Goal: Task Accomplishment & Management: Use online tool/utility

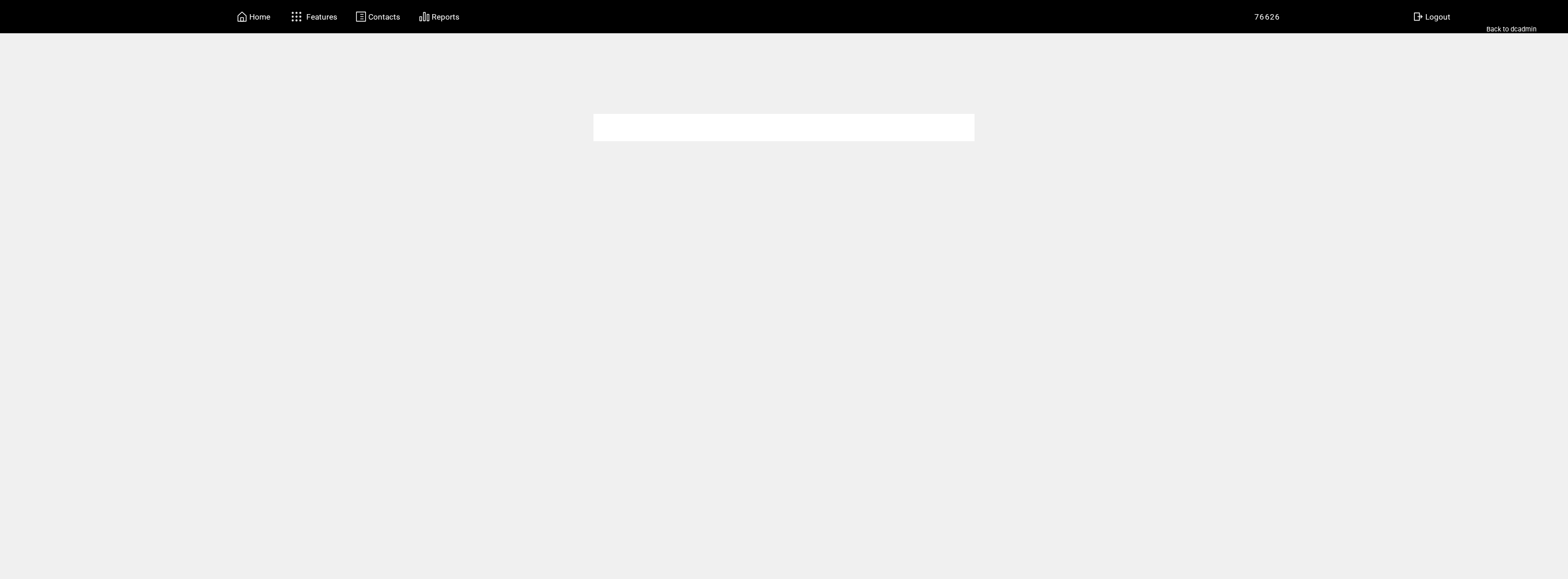
click at [265, 17] on span "Home" at bounding box center [260, 16] width 21 height 9
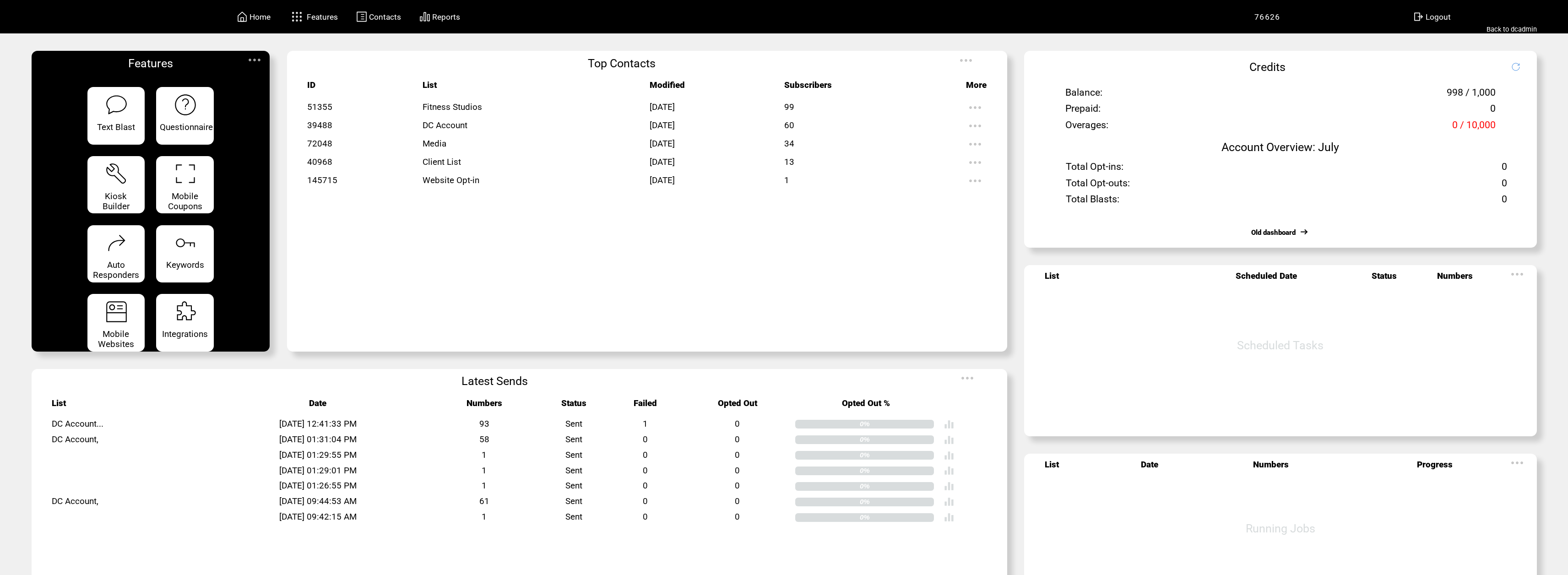
click at [450, 18] on span "Reports" at bounding box center [446, 16] width 28 height 9
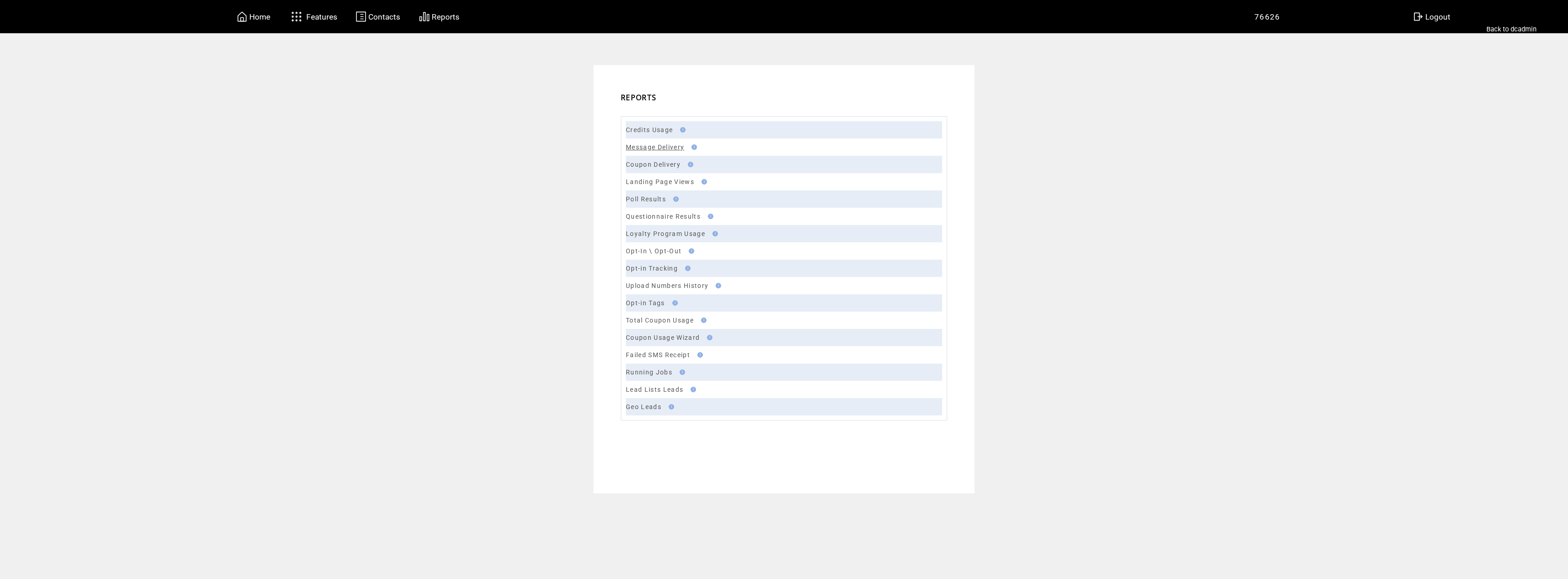
click at [648, 144] on link "Message Delivery" at bounding box center [655, 147] width 58 height 7
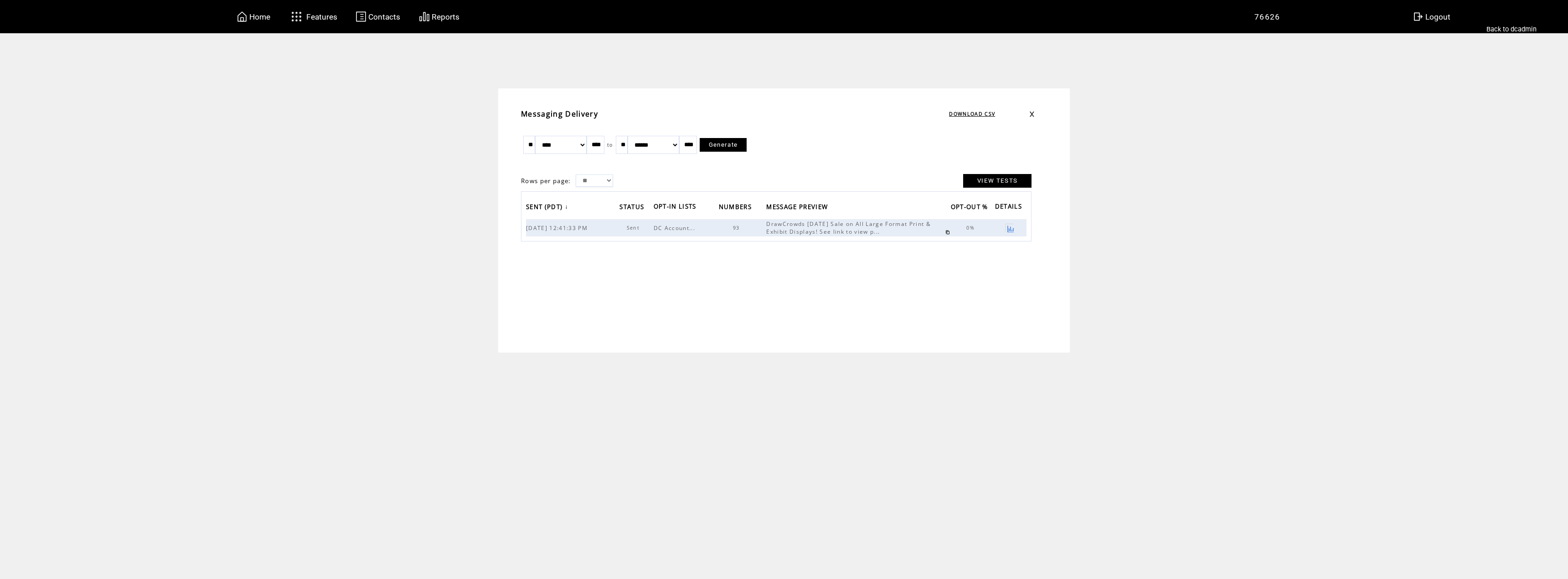
click at [1008, 228] on link at bounding box center [1009, 228] width 9 height 9
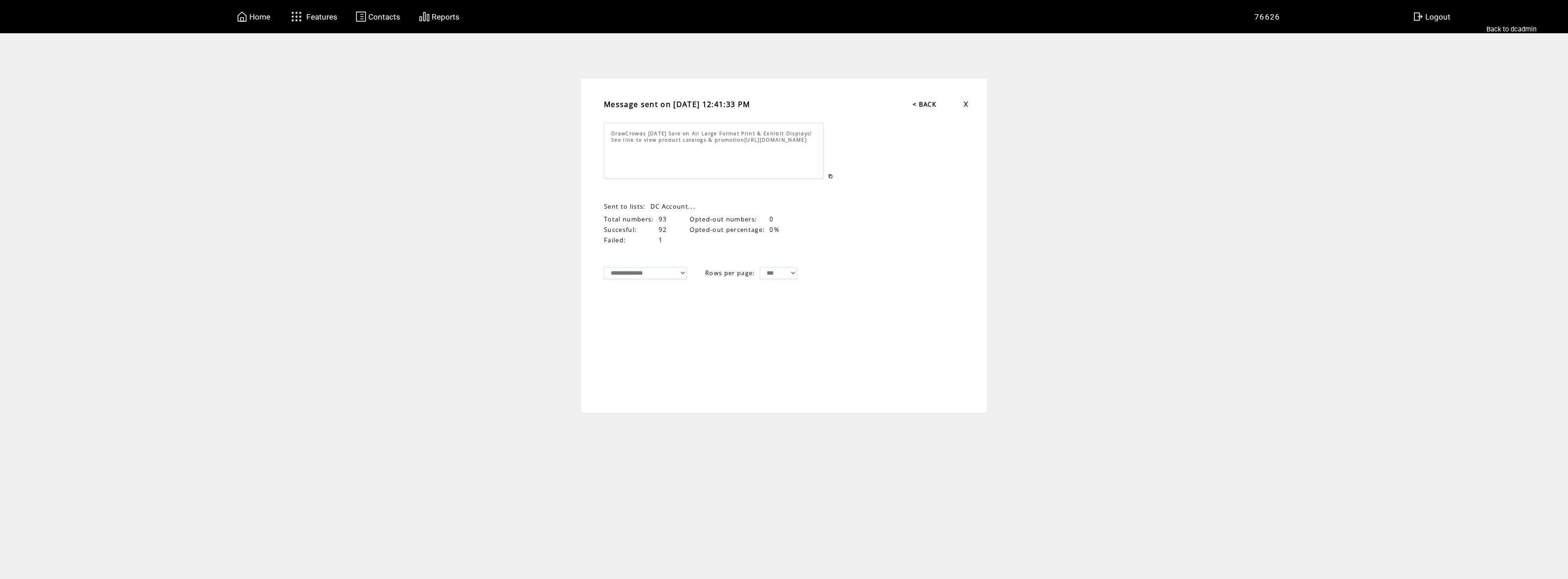
click at [966, 105] on link at bounding box center [965, 104] width 5 height 6
